Goal: Task Accomplishment & Management: Manage account settings

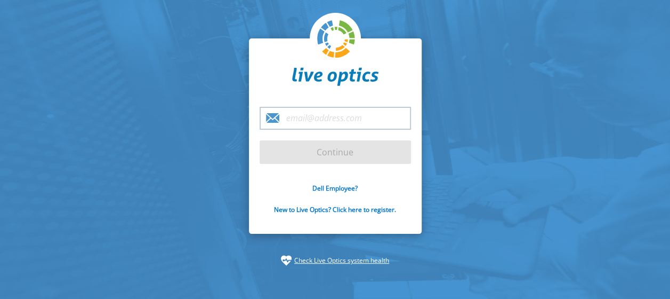
click at [295, 121] on input "email" at bounding box center [335, 118] width 151 height 23
type input "[PERSON_NAME][EMAIL_ADDRESS][DOMAIN_NAME]"
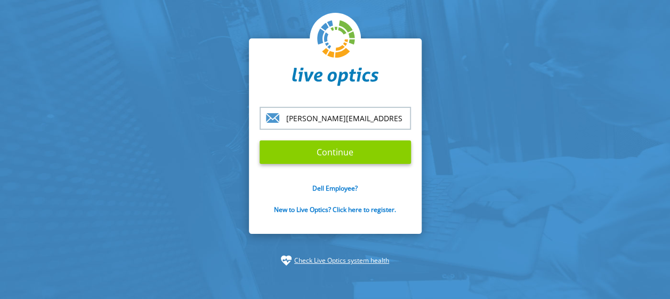
click at [320, 158] on input "Continue" at bounding box center [335, 151] width 151 height 23
click at [323, 155] on input "Continue" at bounding box center [335, 151] width 151 height 23
click at [350, 149] on input "Continue" at bounding box center [335, 151] width 151 height 23
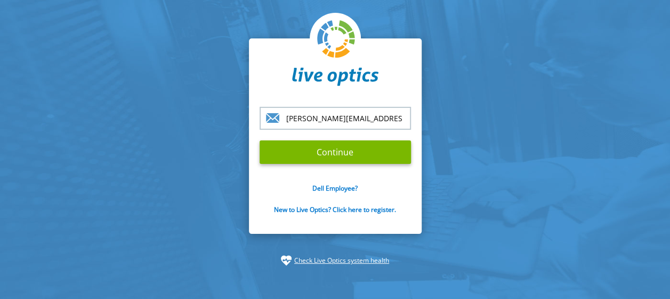
click at [346, 256] on link "Check Live Optics system health" at bounding box center [341, 260] width 95 height 11
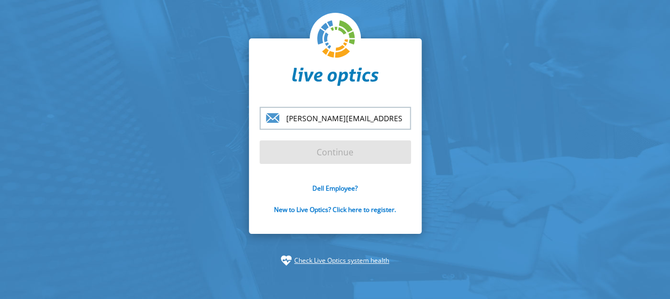
drag, startPoint x: 398, startPoint y: 123, endPoint x: 397, endPoint y: 114, distance: 8.6
click at [397, 121] on input "[PERSON_NAME][EMAIL_ADDRESS][DOMAIN_NAME]" at bounding box center [335, 118] width 151 height 23
click at [330, 154] on form "[PERSON_NAME][EMAIL_ADDRESS][DOMAIN_NAME] Continue Dell Employee? New to Live O…" at bounding box center [335, 166] width 151 height 119
click at [337, 157] on form "[PERSON_NAME][EMAIL_ADDRESS][DOMAIN_NAME] Continue Dell Employee? New to Live O…" at bounding box center [335, 166] width 151 height 119
